Goal: Information Seeking & Learning: Learn about a topic

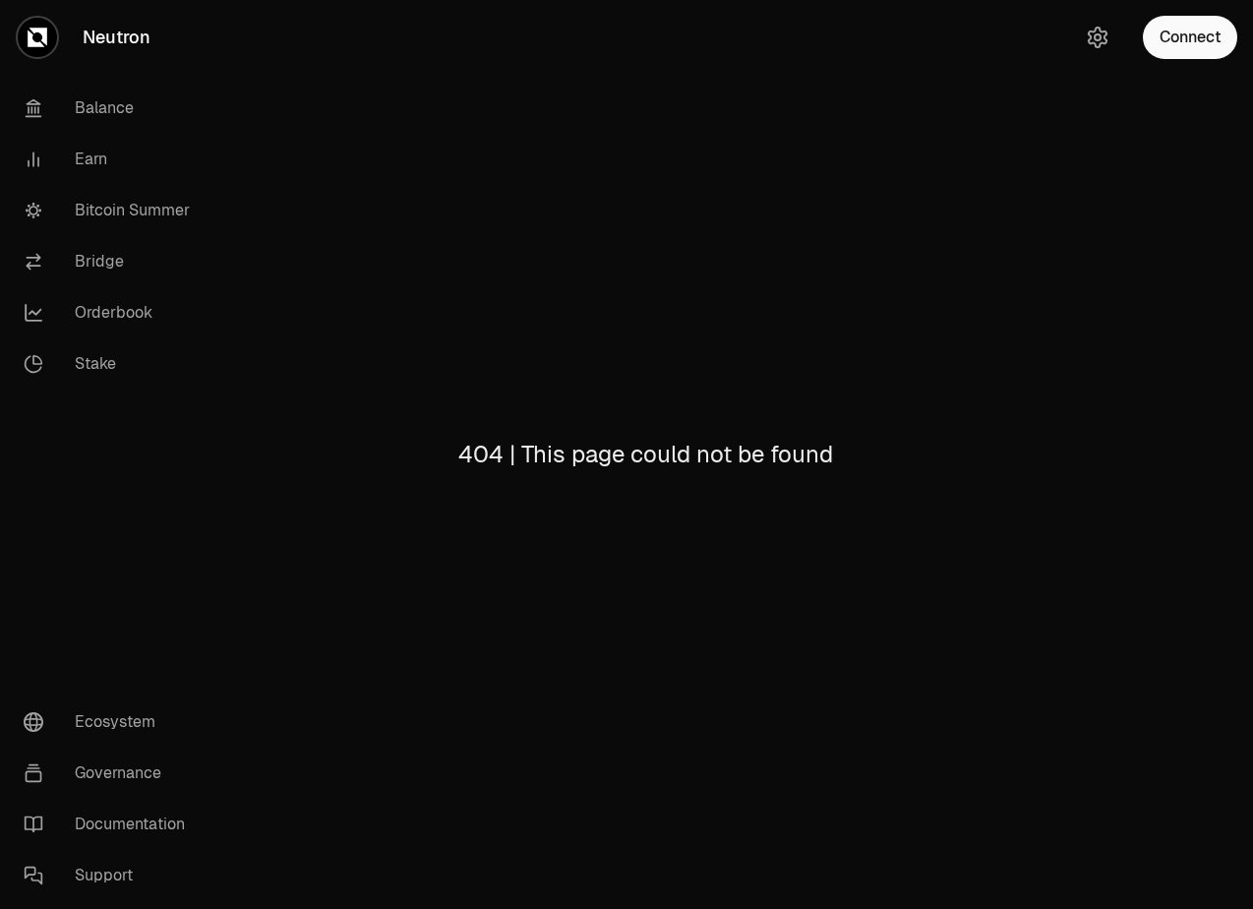
click at [112, 207] on link "Bitcoin Summer" at bounding box center [110, 210] width 205 height 51
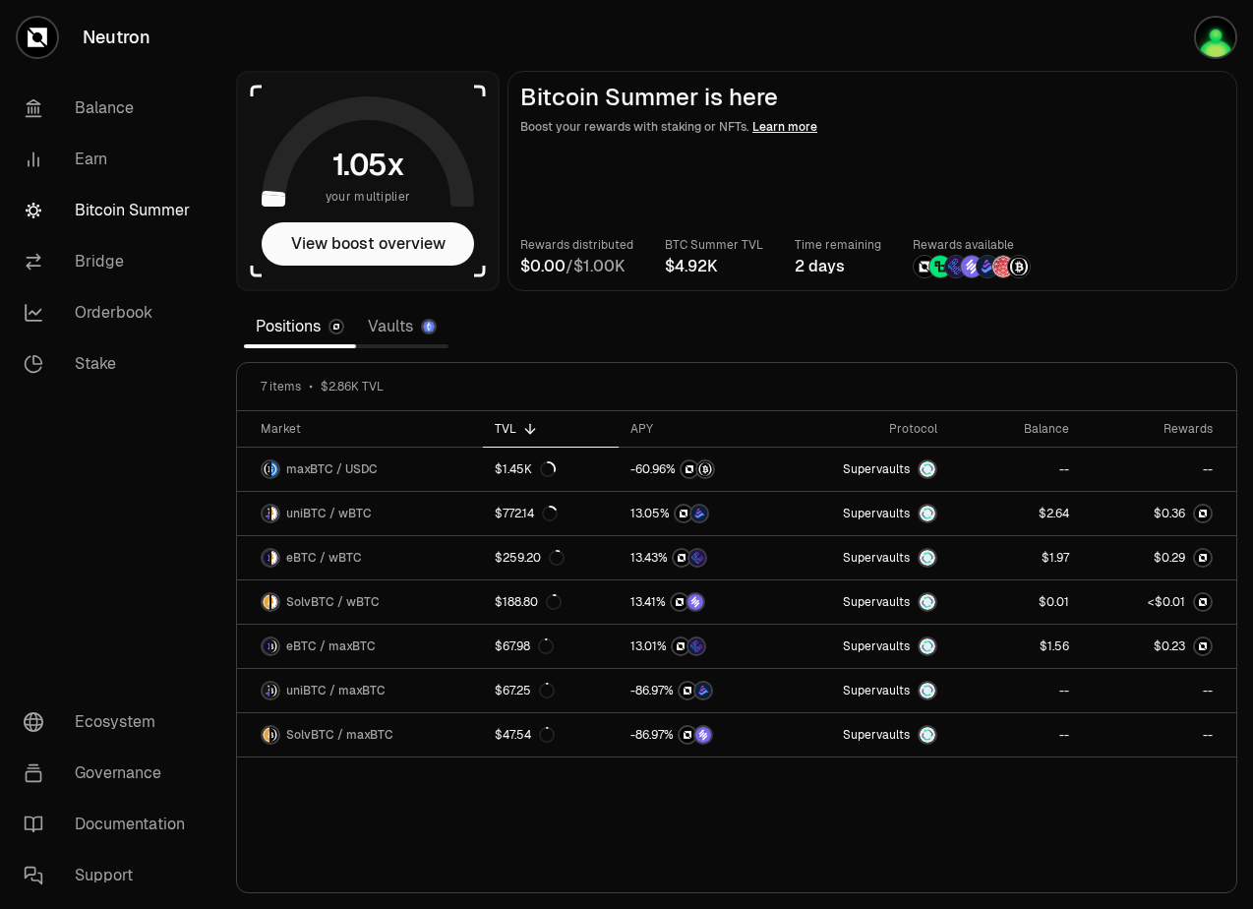
click at [392, 329] on link "Vaults" at bounding box center [402, 326] width 92 height 39
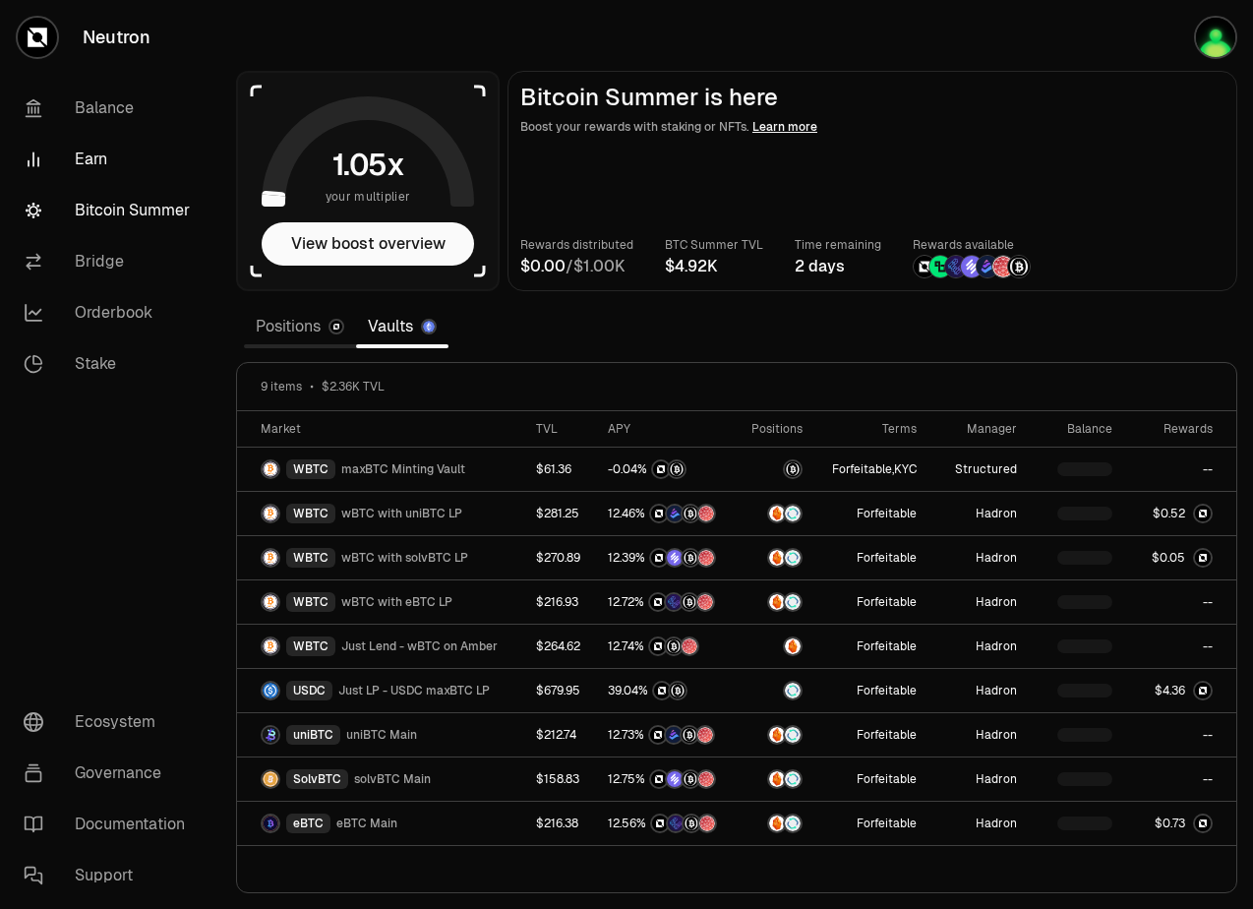
click at [81, 155] on link "Earn" at bounding box center [110, 159] width 205 height 51
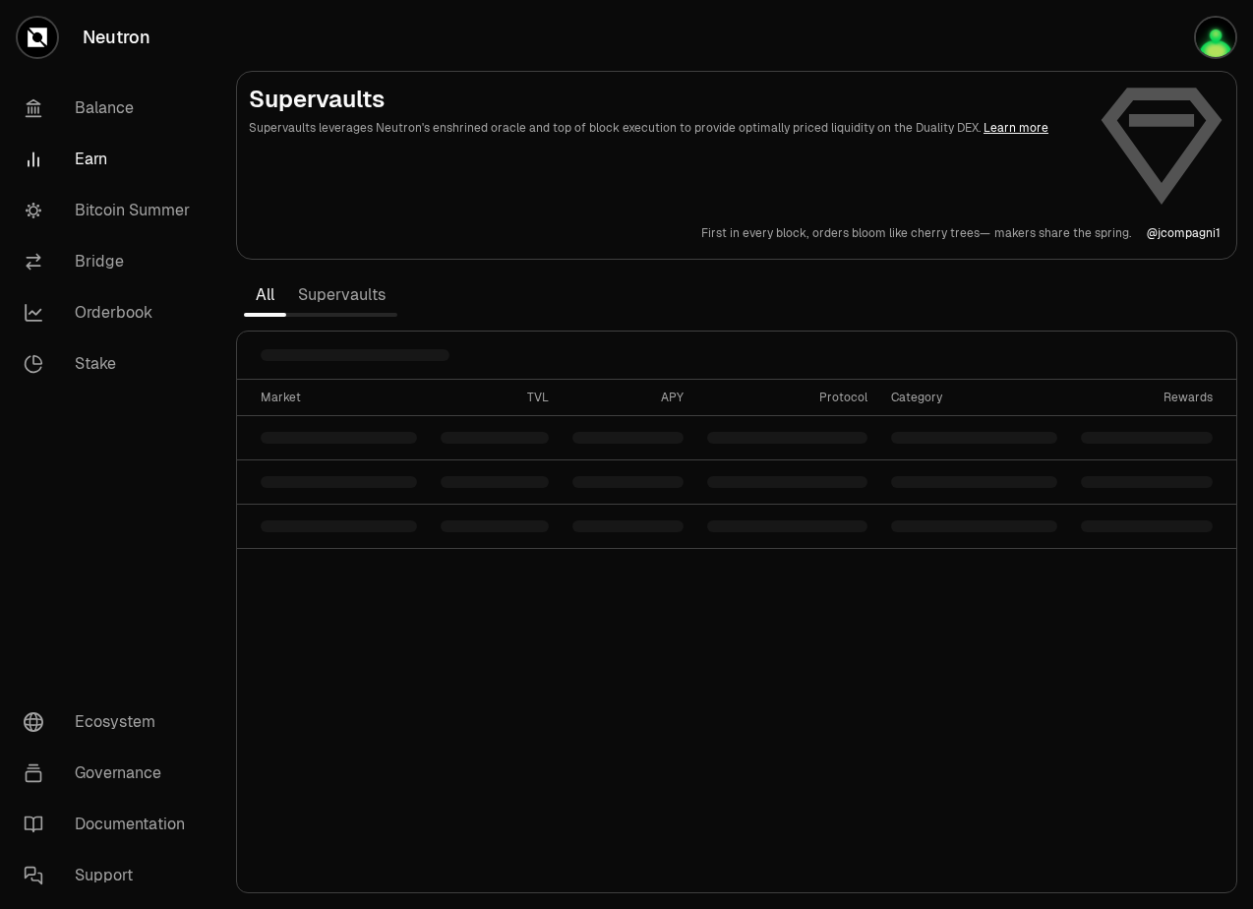
click at [347, 296] on link "Supervaults" at bounding box center [341, 294] width 111 height 39
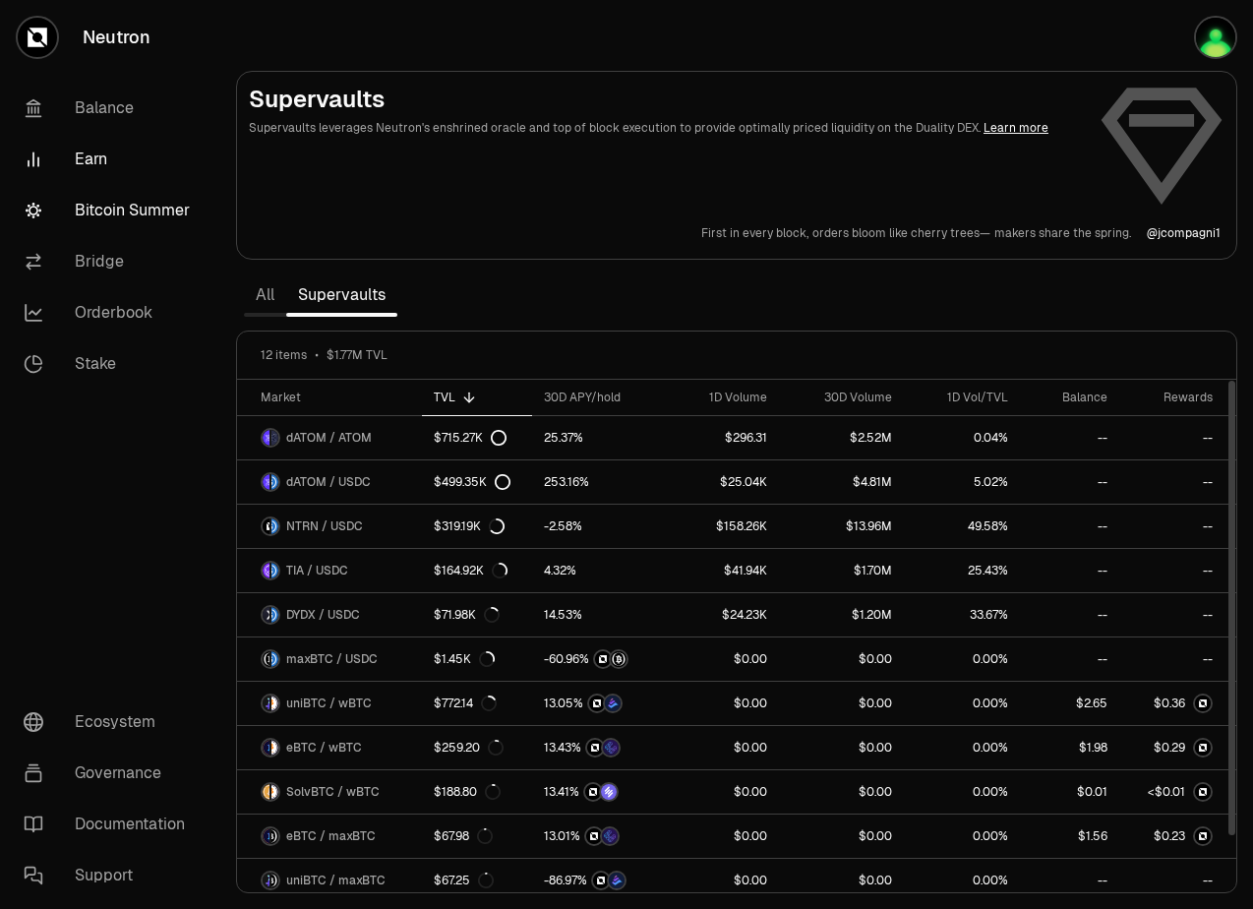
click at [96, 210] on link "Bitcoin Summer" at bounding box center [110, 210] width 205 height 51
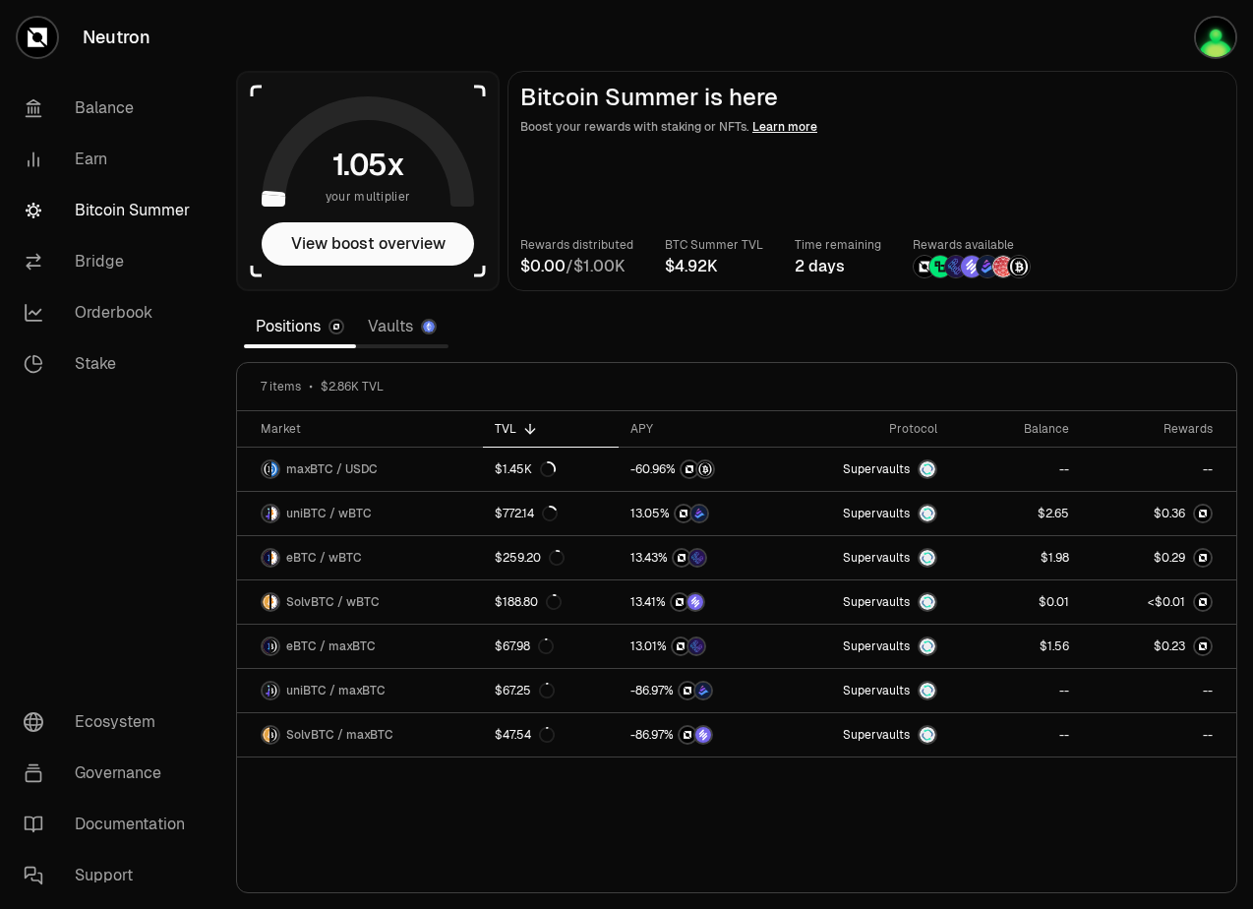
click at [397, 330] on link "Vaults" at bounding box center [402, 326] width 92 height 39
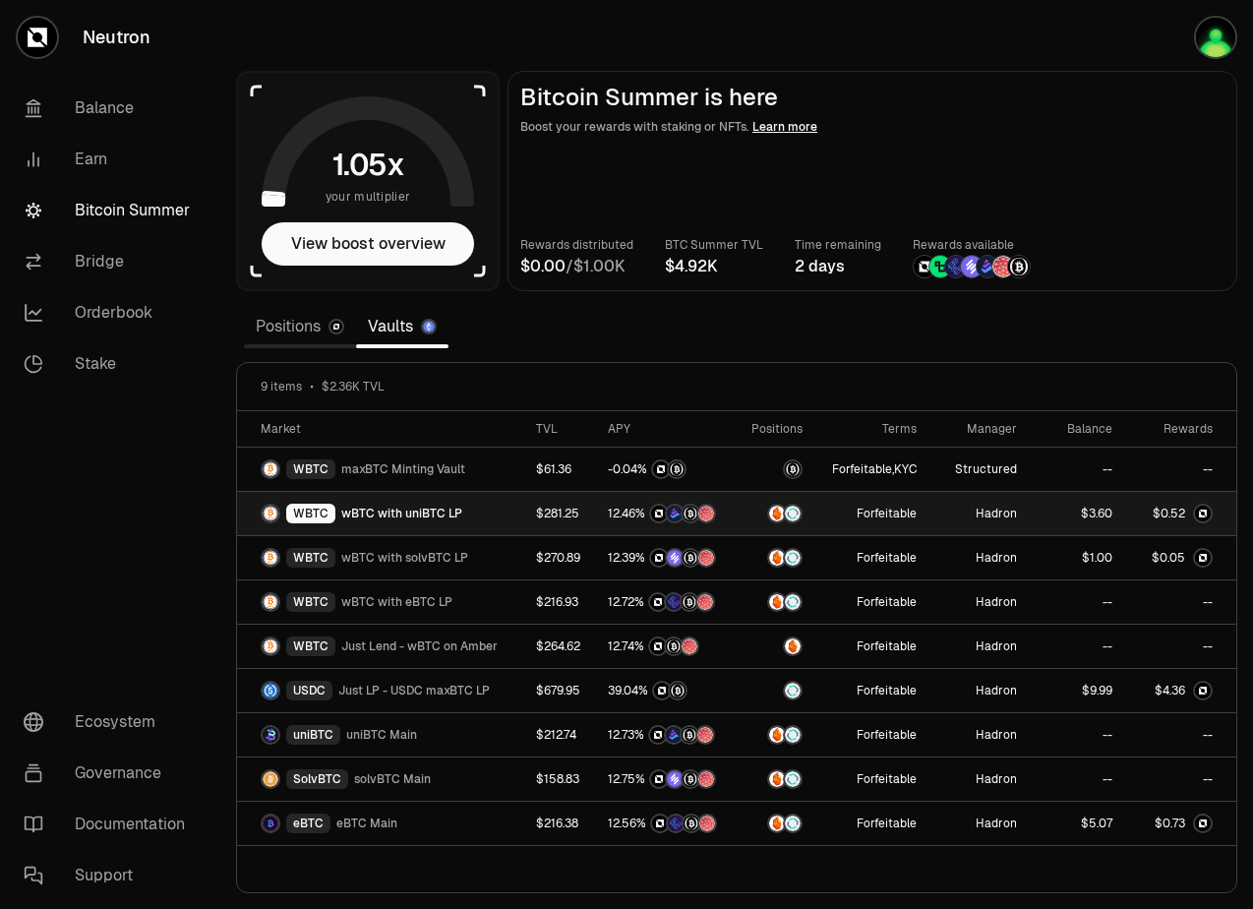
click at [476, 509] on div "WBTC wBTC with uniBTC LP" at bounding box center [387, 513] width 252 height 20
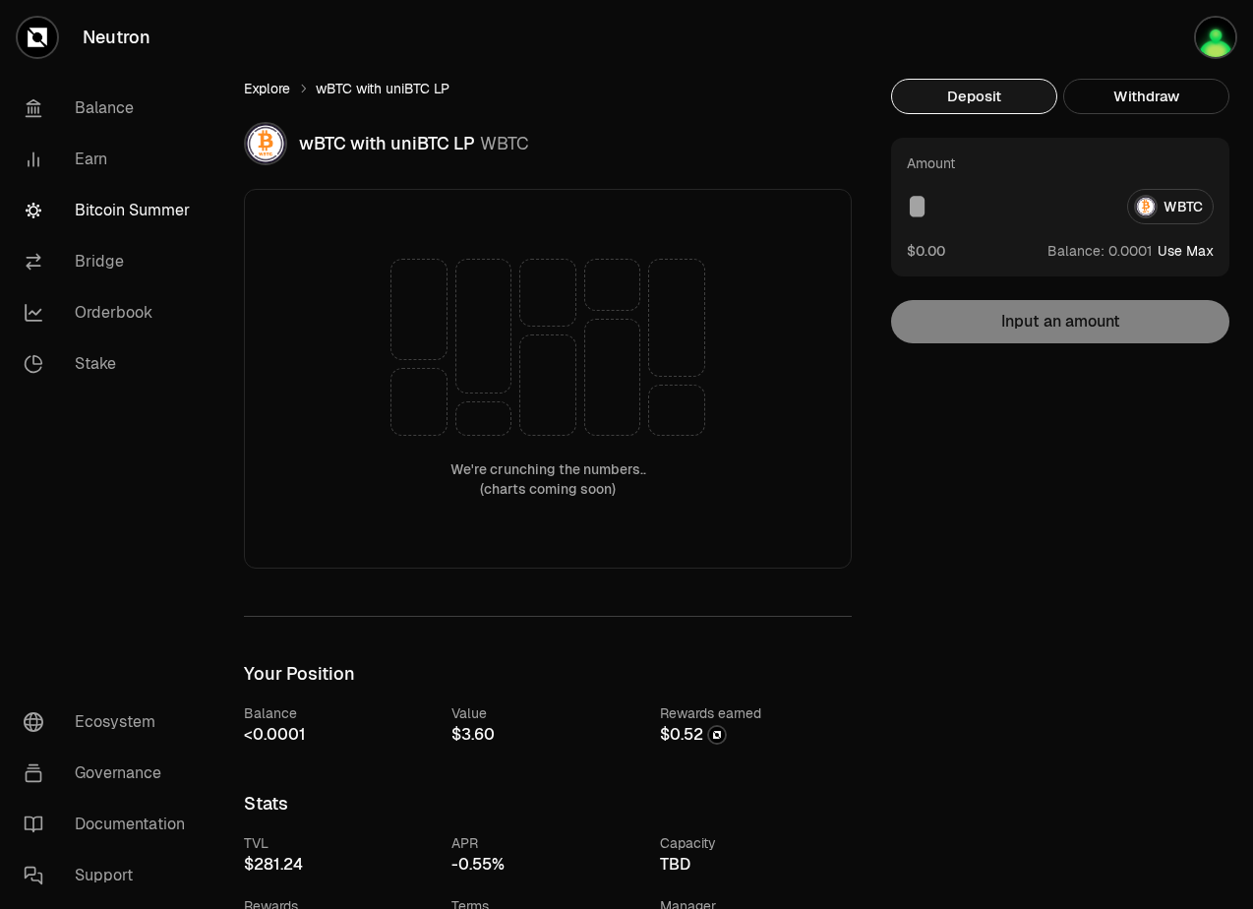
click at [264, 86] on link "Explore" at bounding box center [267, 89] width 46 height 20
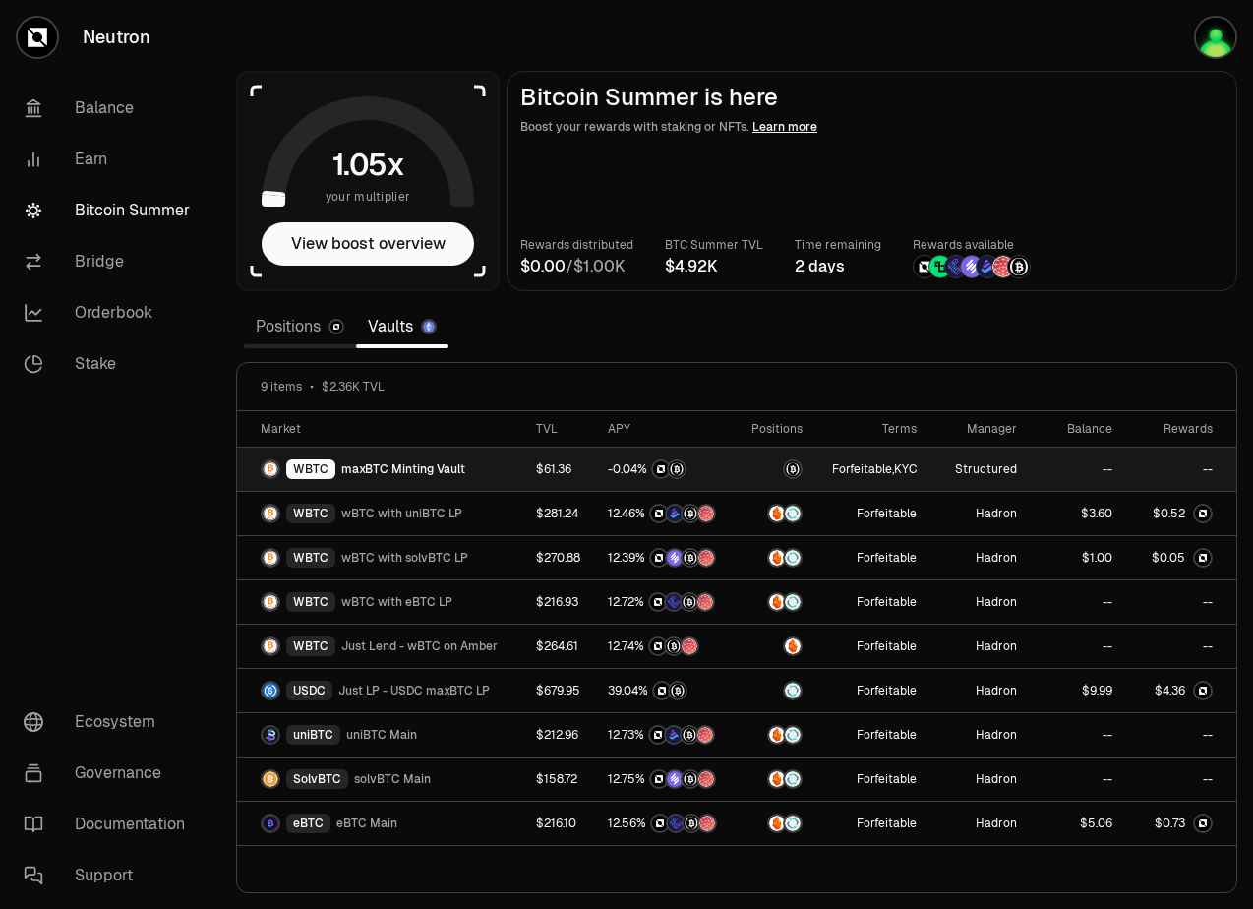
click at [497, 476] on div "WBTC maxBTC Minting Vault" at bounding box center [387, 469] width 252 height 20
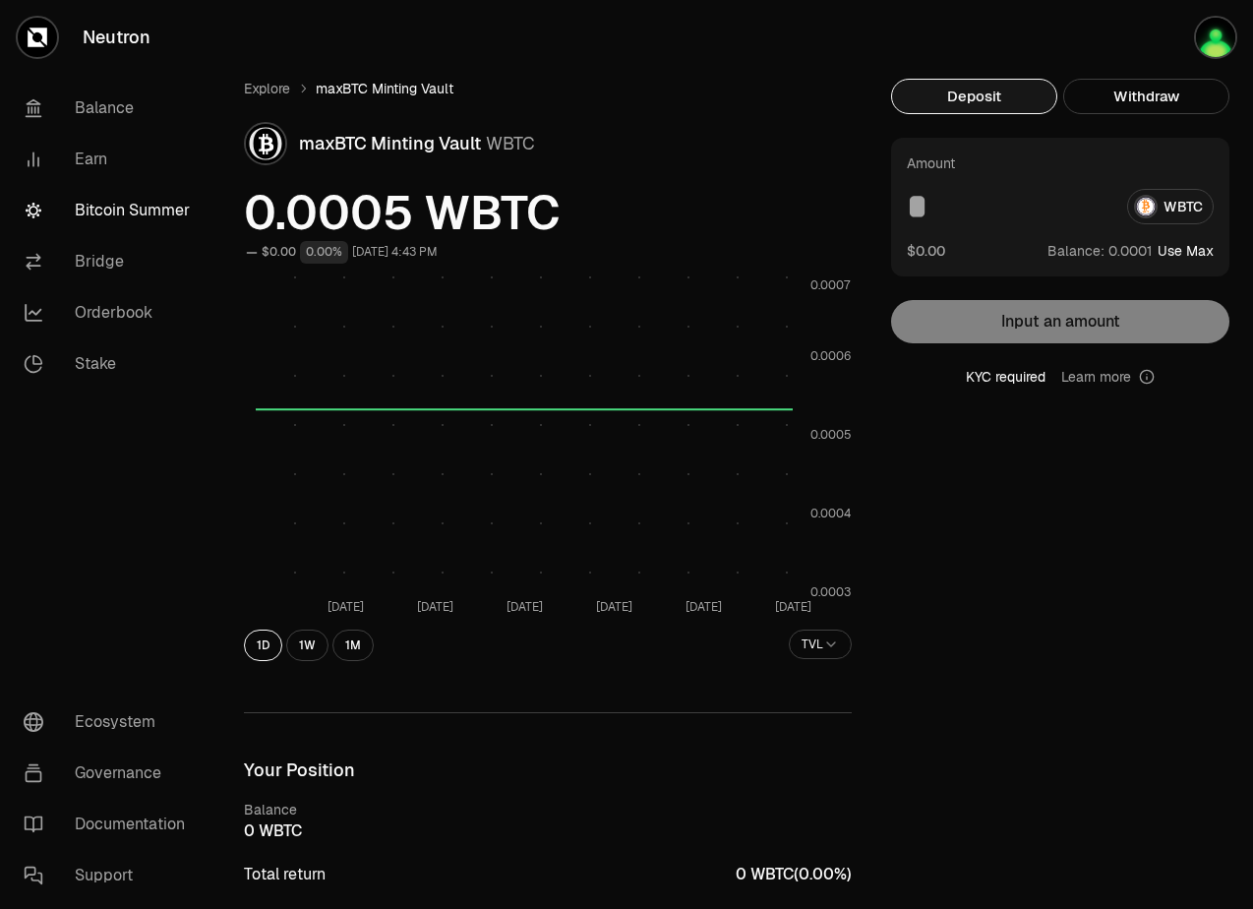
click at [113, 201] on link "Bitcoin Summer" at bounding box center [110, 210] width 205 height 51
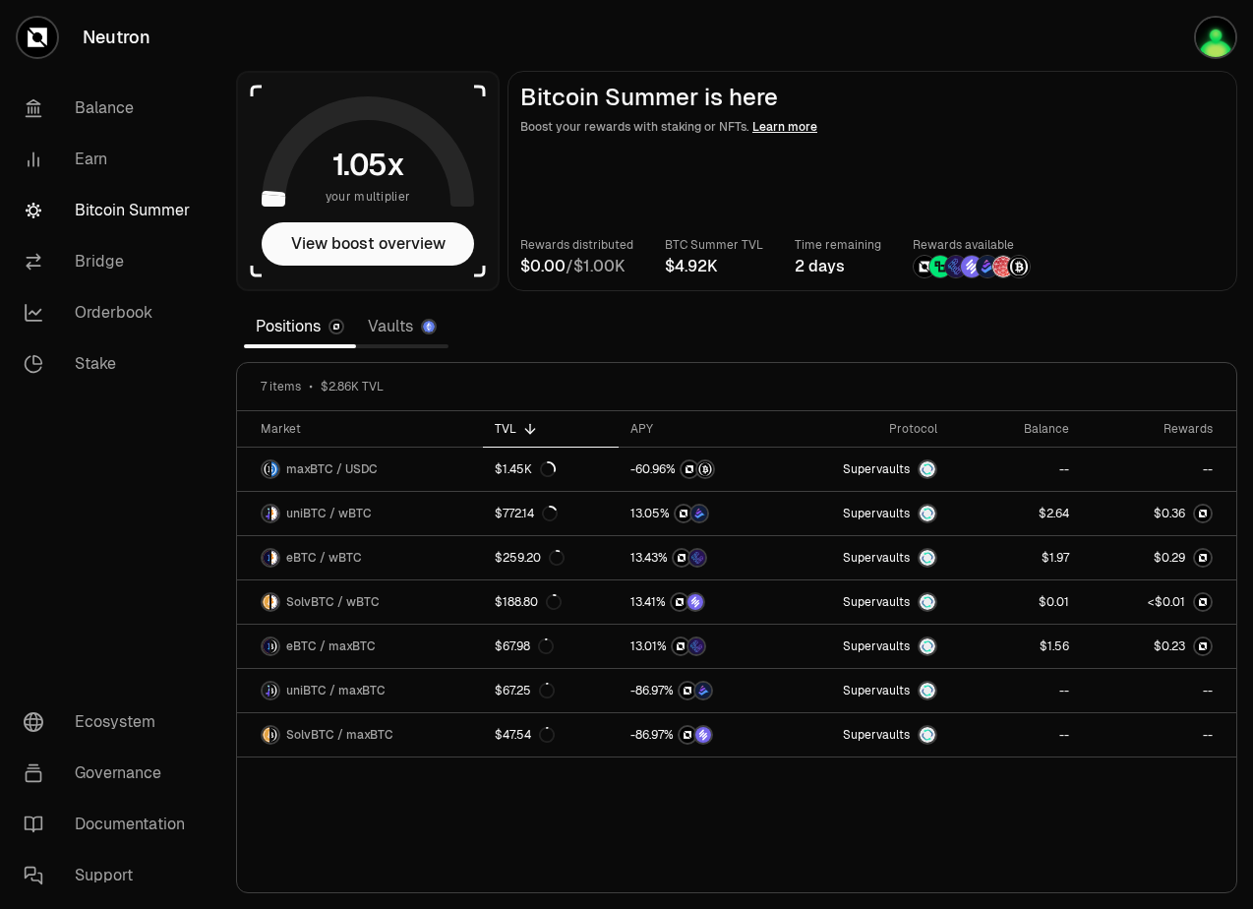
click at [401, 349] on div "Positions Vaults" at bounding box center [346, 326] width 220 height 47
click at [402, 341] on link "Vaults" at bounding box center [402, 326] width 92 height 39
